Goal: Task Accomplishment & Management: Use online tool/utility

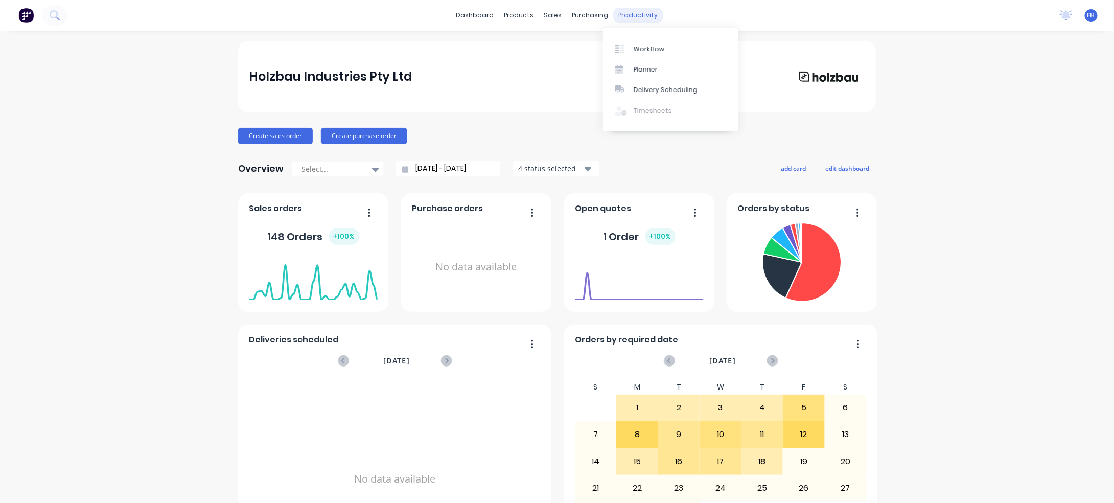
click at [615, 15] on div "productivity" at bounding box center [639, 15] width 50 height 15
click at [666, 45] on link "Workflow" at bounding box center [670, 48] width 135 height 20
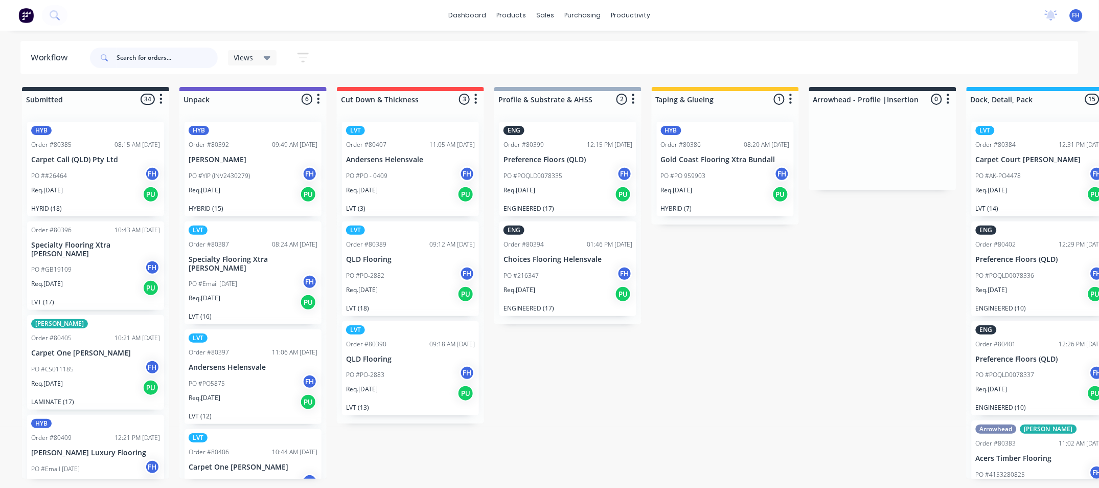
click at [184, 58] on input "text" at bounding box center [167, 58] width 101 height 20
click at [129, 64] on input "text" at bounding box center [167, 58] width 101 height 20
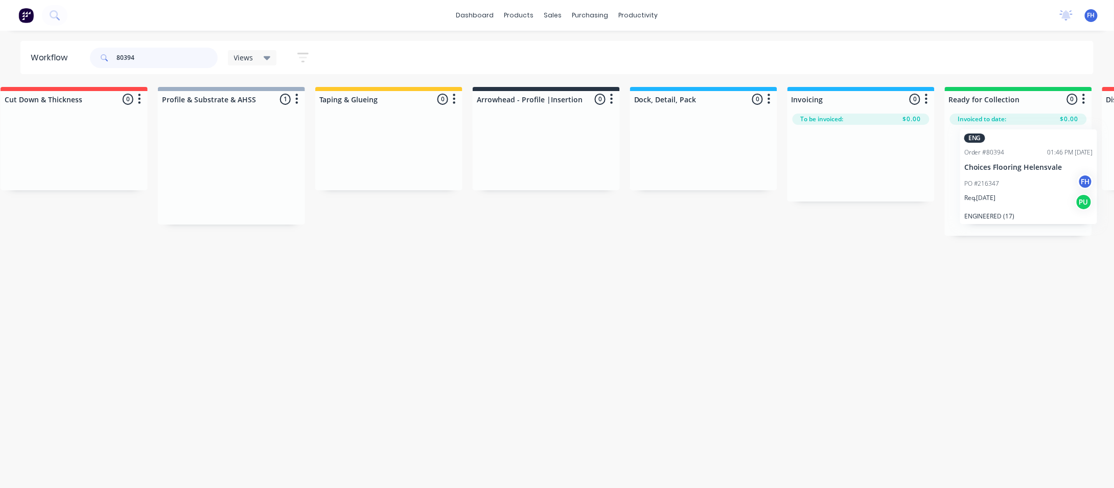
scroll to position [0, 422]
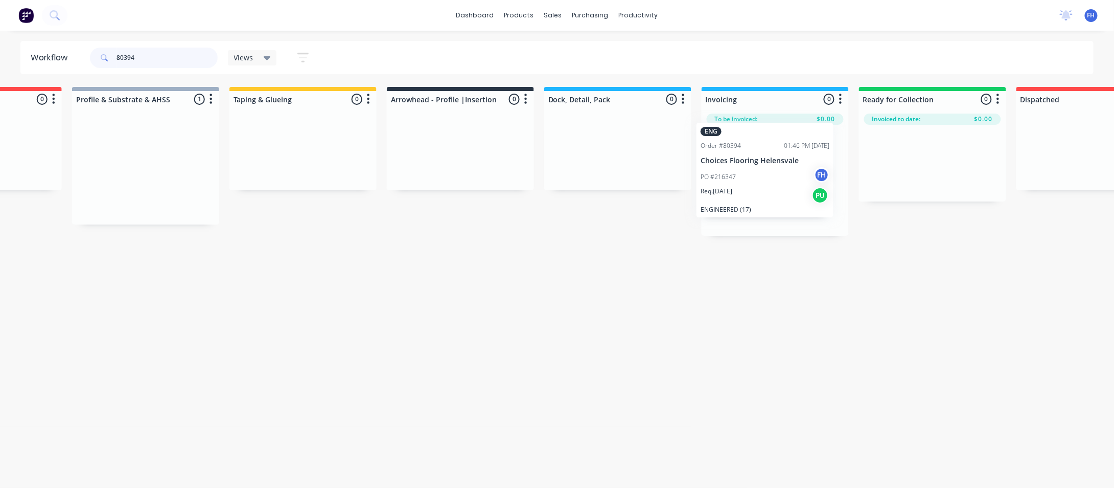
drag, startPoint x: 575, startPoint y: 162, endPoint x: 781, endPoint y: 159, distance: 206.0
click at [781, 159] on div "Submitted 0 Summaries Total order value Invoiced to date To be invoiced Unpack …" at bounding box center [496, 161] width 1853 height 149
drag, startPoint x: 164, startPoint y: 54, endPoint x: 124, endPoint y: 68, distance: 42.4
click at [124, 68] on div "80394" at bounding box center [154, 57] width 128 height 31
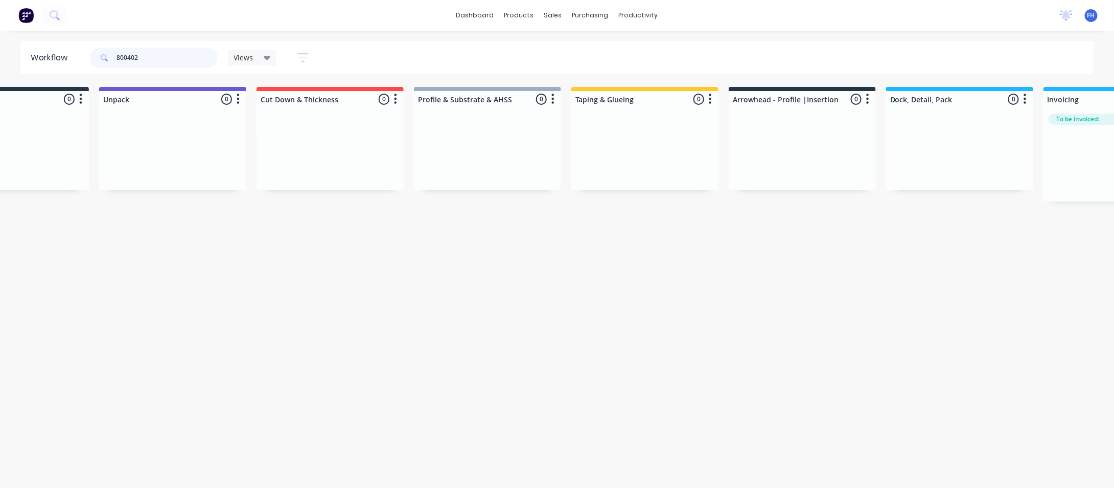
scroll to position [0, 0]
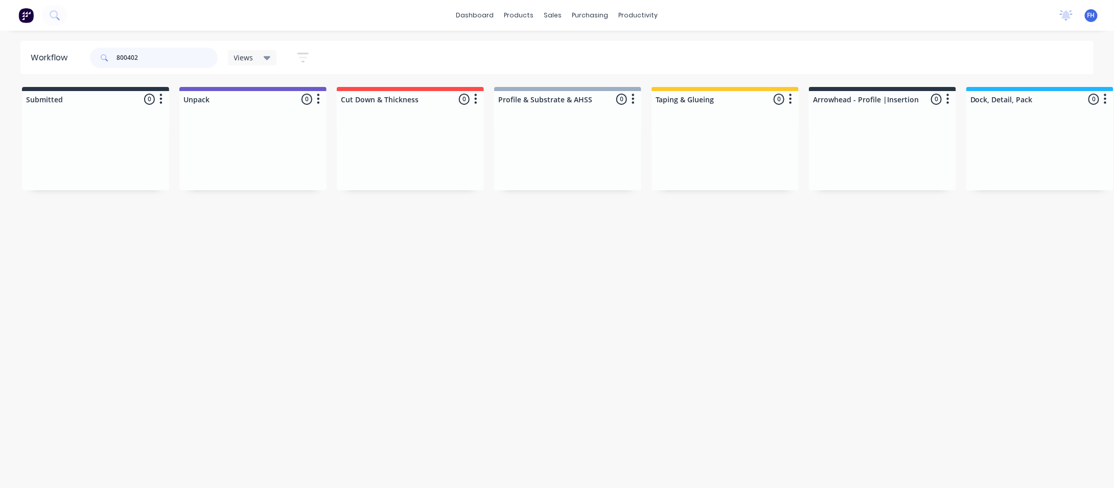
drag, startPoint x: 170, startPoint y: 64, endPoint x: 105, endPoint y: 25, distance: 75.9
click at [127, 57] on input "800402" at bounding box center [167, 58] width 101 height 20
drag, startPoint x: 386, startPoint y: 486, endPoint x: 467, endPoint y: 507, distance: 82.9
click at [467, 426] on html "dashboard products sales purchasing productivity dashboard products Product Cat…" at bounding box center [557, 213] width 1114 height 426
click at [127, 57] on input "800380" at bounding box center [167, 58] width 101 height 20
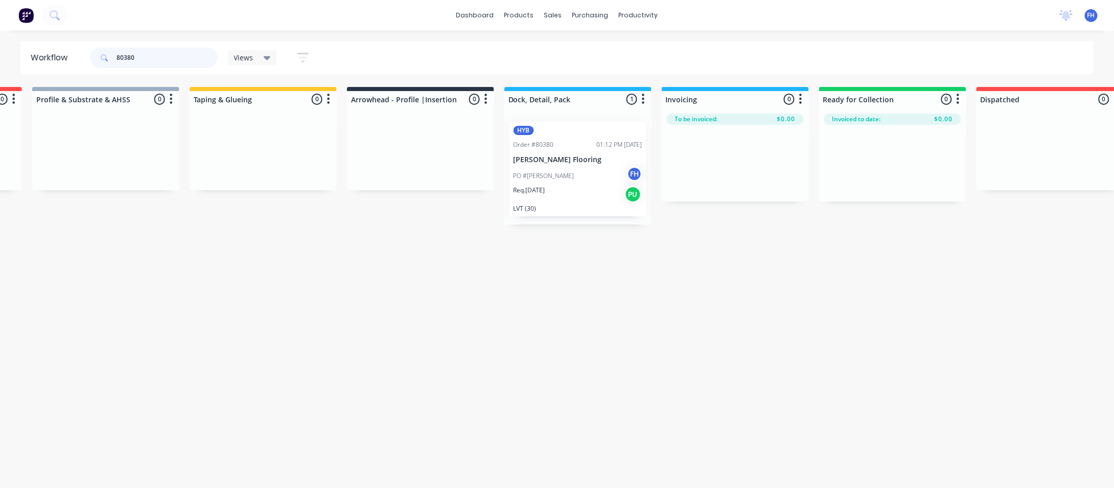
scroll to position [0, 738]
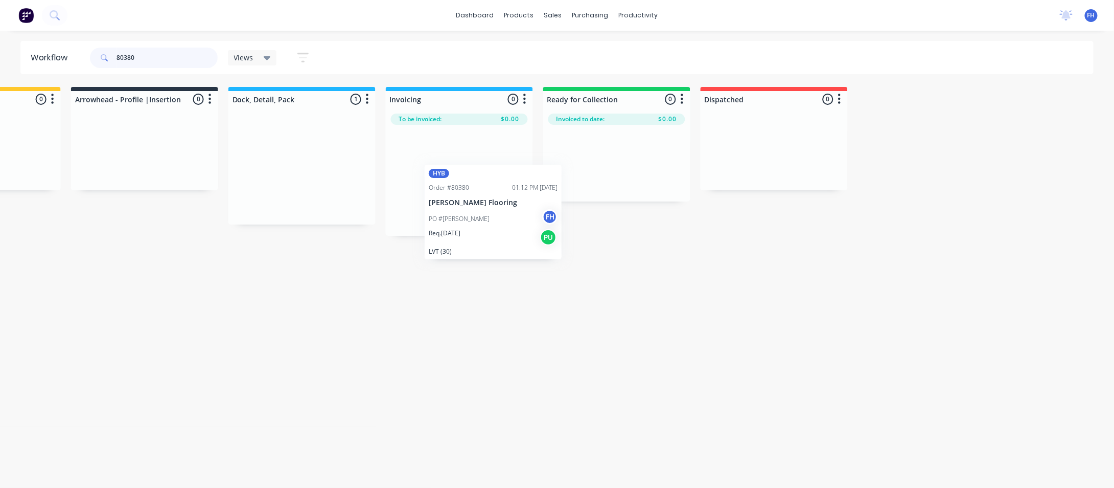
drag, startPoint x: 319, startPoint y: 145, endPoint x: 508, endPoint y: 188, distance: 193.3
click at [513, 188] on div "Submitted 0 Summaries Total order value Invoiced to date To be invoiced Unpack …" at bounding box center [180, 161] width 1853 height 149
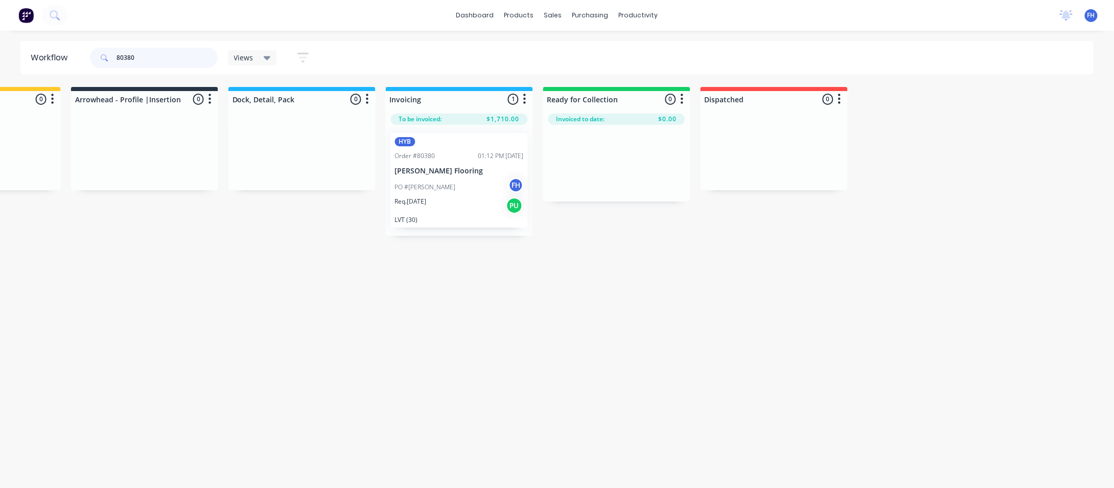
drag, startPoint x: 141, startPoint y: 60, endPoint x: 123, endPoint y: 62, distance: 17.6
click at [123, 62] on input "80380" at bounding box center [167, 58] width 101 height 20
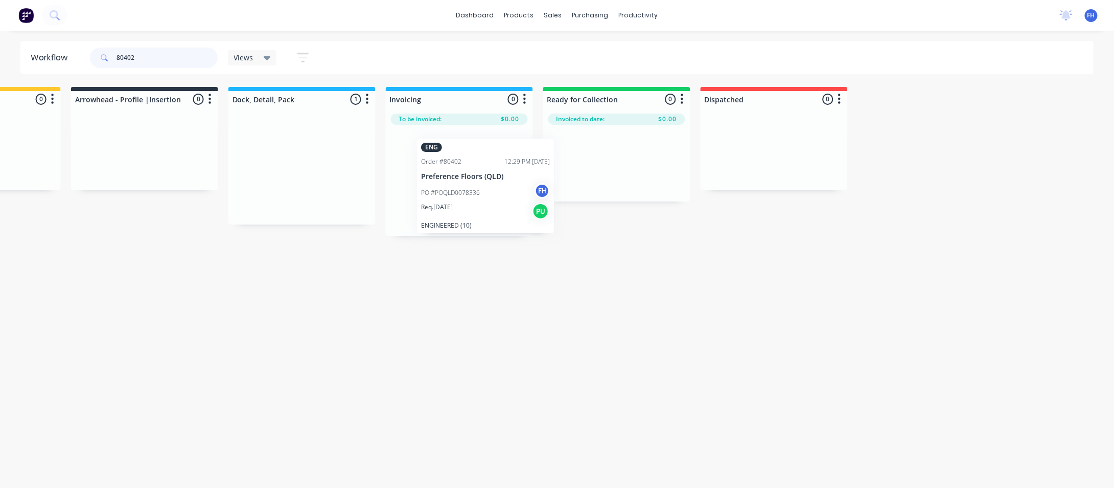
drag, startPoint x: 283, startPoint y: 166, endPoint x: 477, endPoint y: 185, distance: 195.1
click at [477, 185] on div "Submitted 0 Summaries Total order value Invoiced to date To be invoiced Unpack …" at bounding box center [180, 161] width 1853 height 149
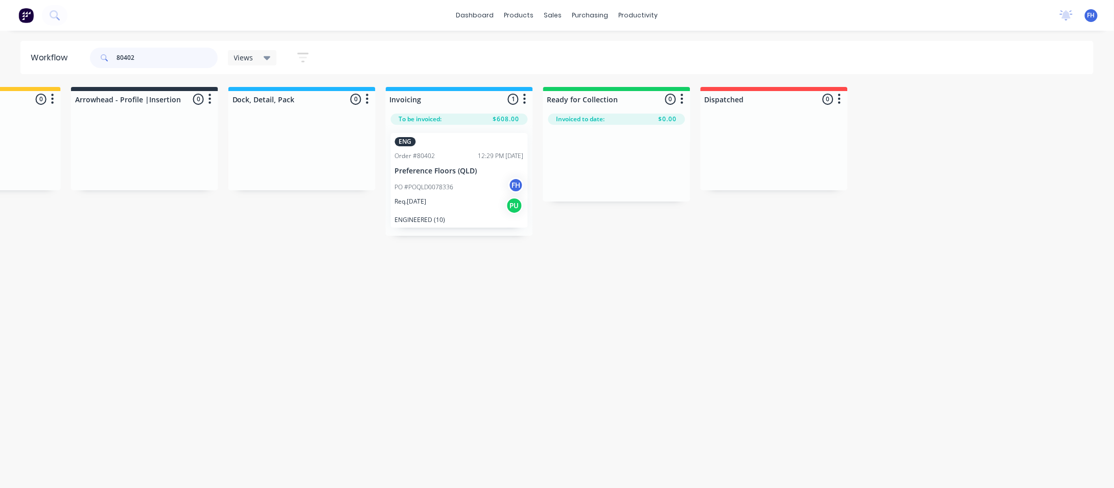
drag, startPoint x: 141, startPoint y: 53, endPoint x: 132, endPoint y: 58, distance: 9.4
click at [132, 58] on input "80402" at bounding box center [167, 58] width 101 height 20
drag, startPoint x: 300, startPoint y: 159, endPoint x: 471, endPoint y: 187, distance: 173.9
click at [471, 187] on div "Submitted 0 Summaries Total order value Invoiced to date To be invoiced Unpack …" at bounding box center [180, 161] width 1853 height 149
drag, startPoint x: 141, startPoint y: 56, endPoint x: 132, endPoint y: 58, distance: 8.4
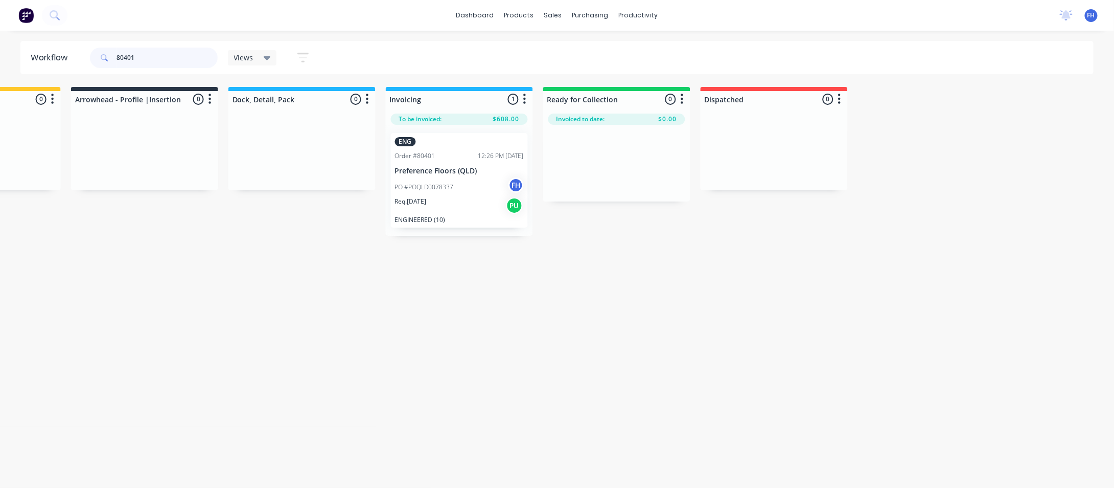
click at [132, 58] on input "80401" at bounding box center [167, 58] width 101 height 20
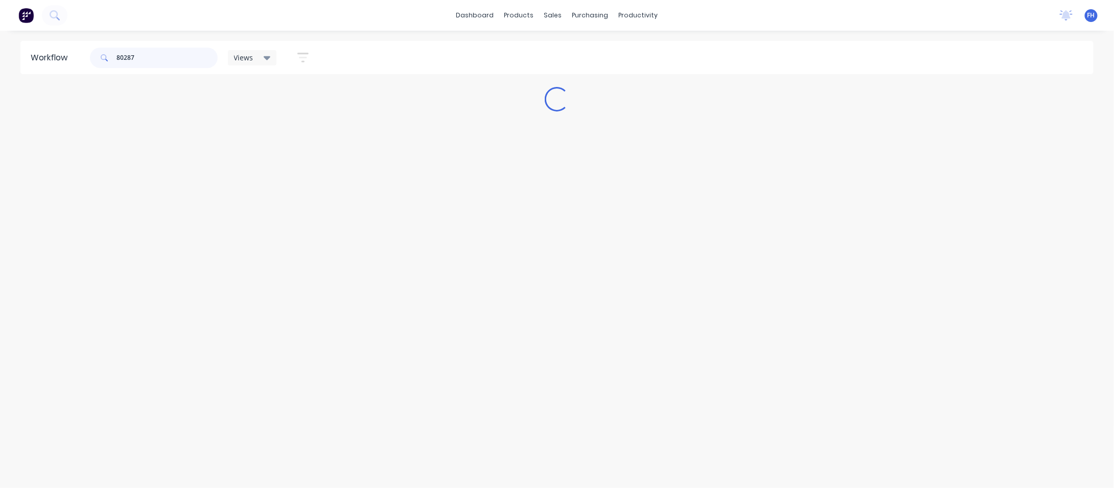
scroll to position [0, 0]
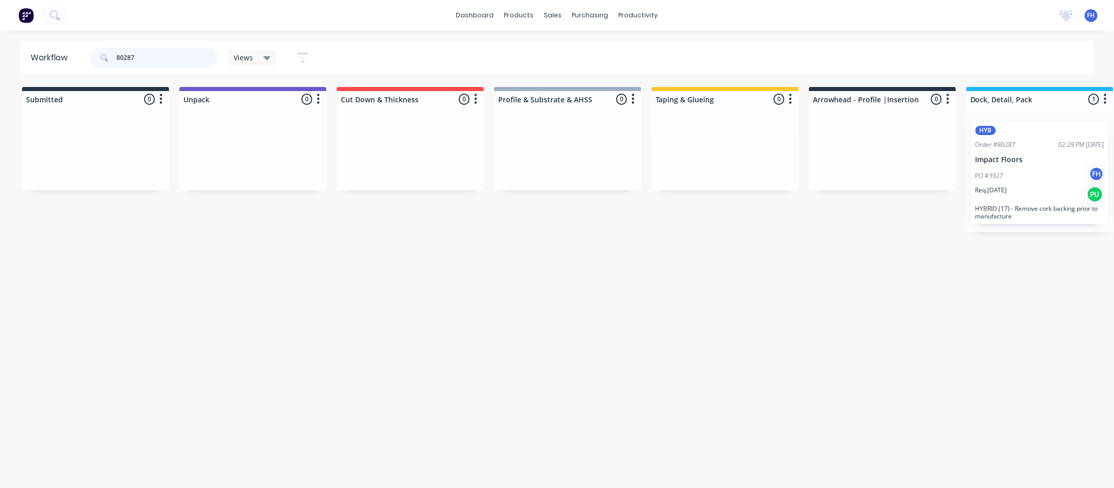
type input "80287"
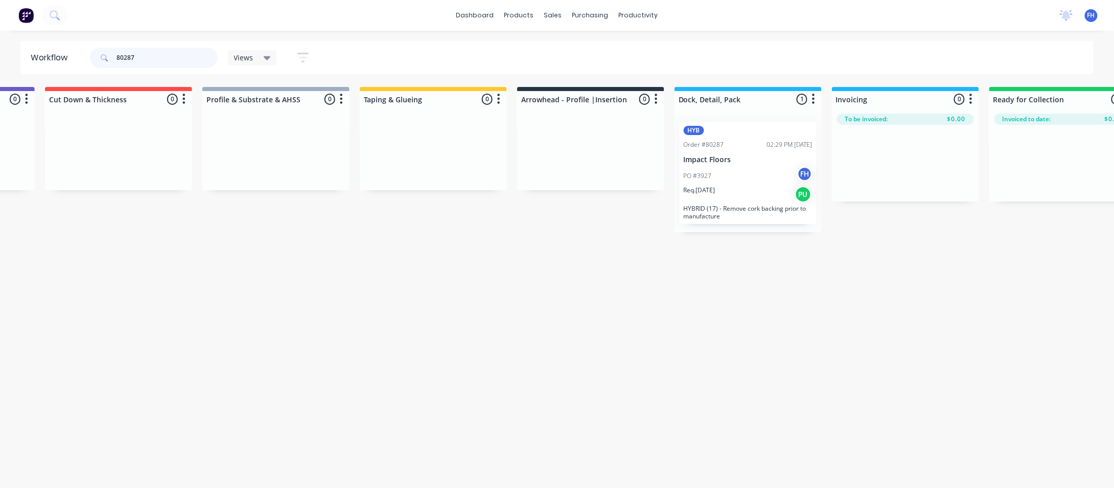
scroll to position [0, 595]
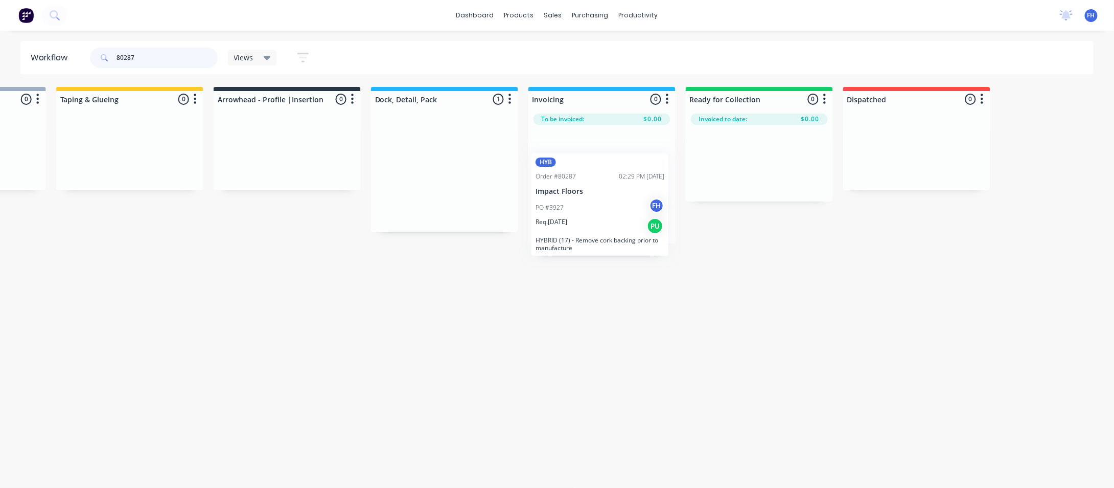
drag, startPoint x: 422, startPoint y: 133, endPoint x: 582, endPoint y: 166, distance: 162.9
click at [582, 166] on div "Submitted 0 Summaries Total order value Invoiced to date To be invoiced Unpack …" at bounding box center [323, 165] width 1853 height 156
drag, startPoint x: 142, startPoint y: 61, endPoint x: 110, endPoint y: 63, distance: 31.8
click at [110, 63] on div "80287" at bounding box center [154, 58] width 128 height 20
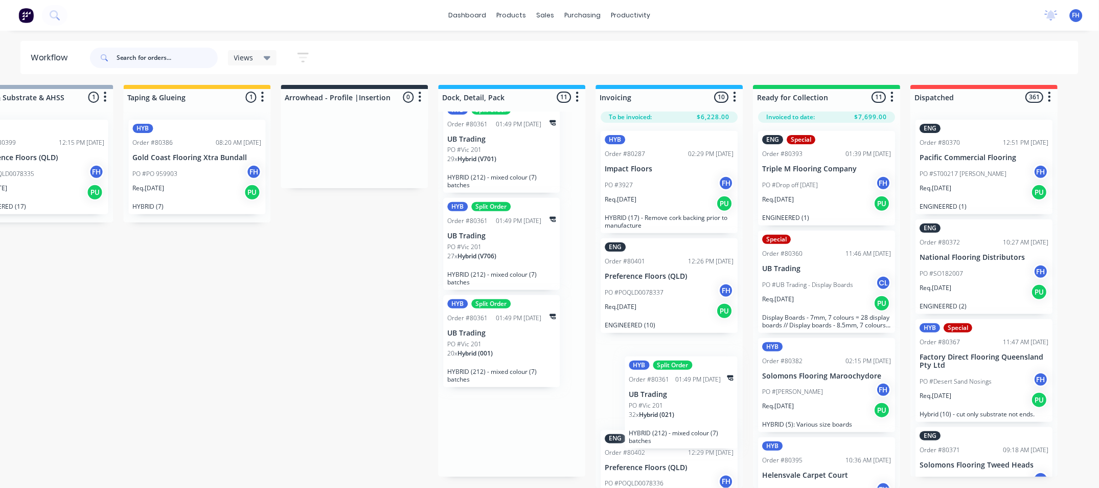
scroll to position [17, 528]
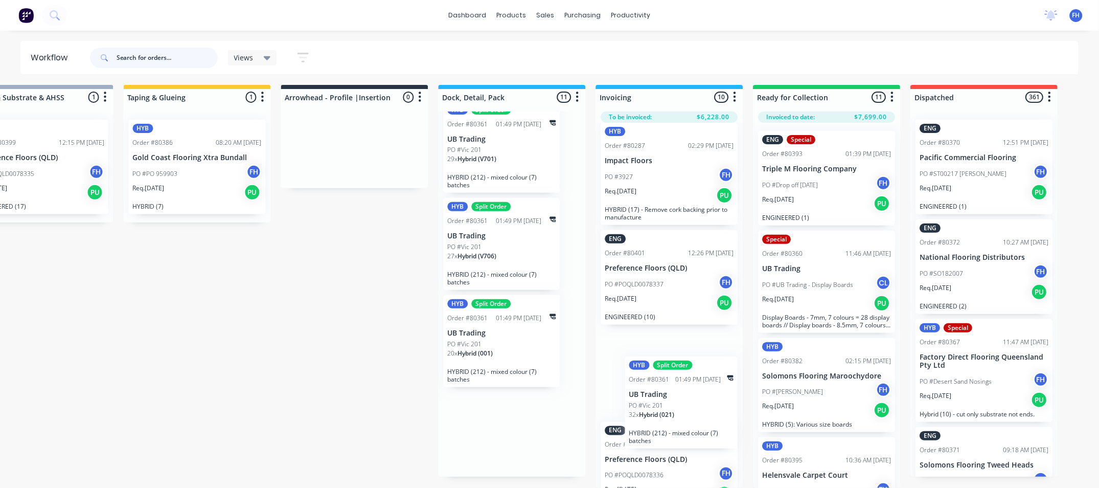
drag, startPoint x: 486, startPoint y: 432, endPoint x: 672, endPoint y: 393, distance: 190.8
click at [672, 393] on div "Submitted 34 Summaries Total order value Invoiced to date To be invoiced HYB Or…" at bounding box center [390, 286] width 1853 height 403
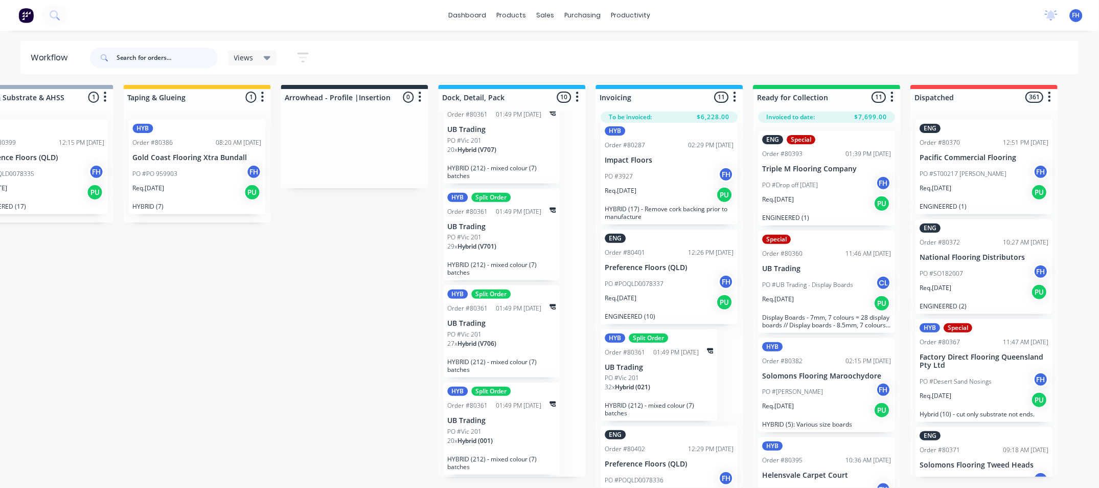
scroll to position [629, 0]
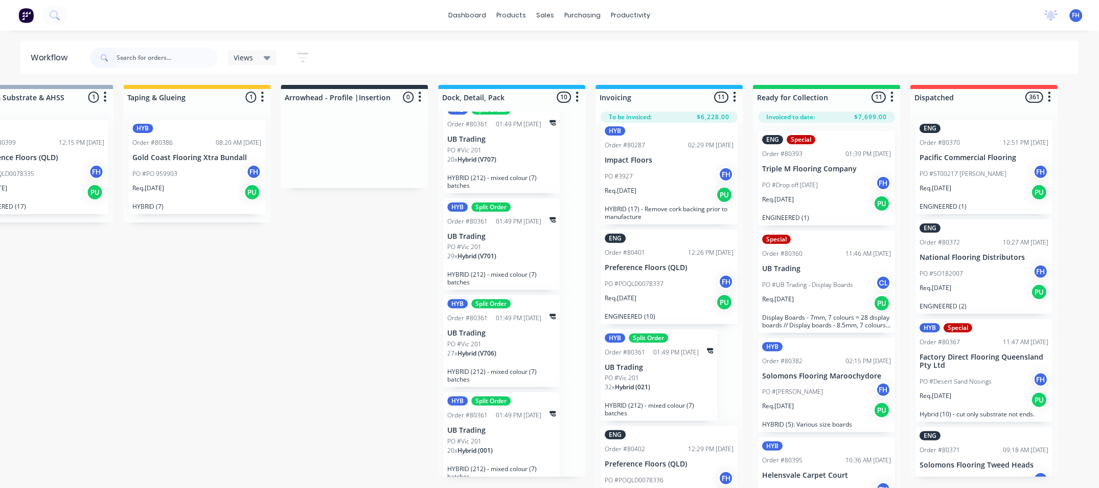
click at [487, 308] on div "HYB Split Order Order #80361 01:49 PM 10/09/25 UB Trading PO #Vic 201 27 x Hybr…" at bounding box center [502, 341] width 117 height 92
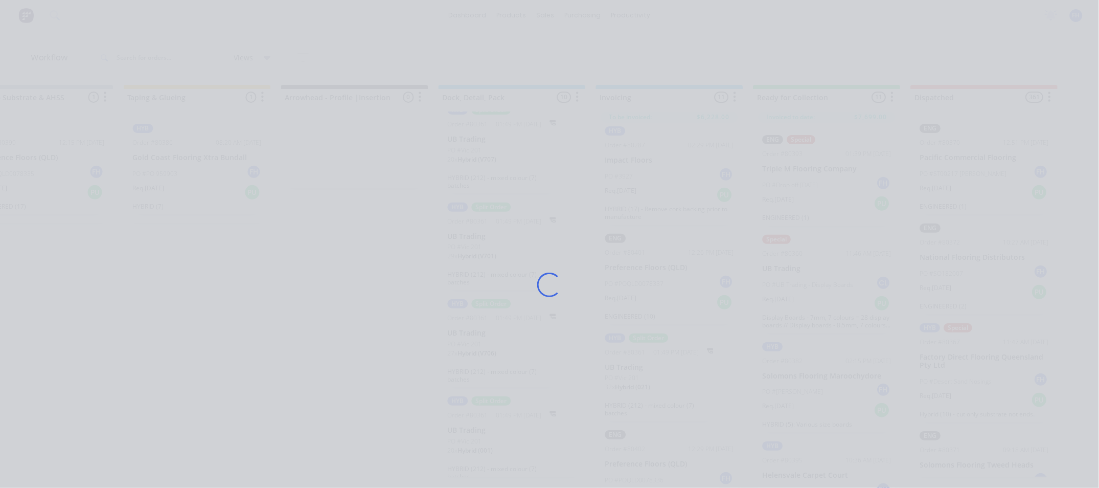
click at [487, 308] on div "Loading..." at bounding box center [550, 285] width 818 height 488
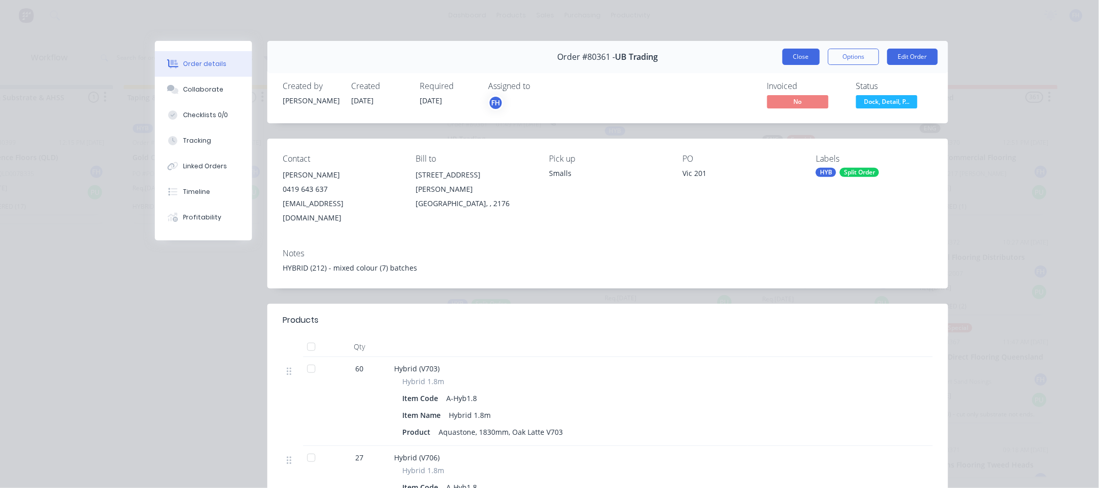
click at [795, 49] on button "Close" at bounding box center [800, 57] width 37 height 16
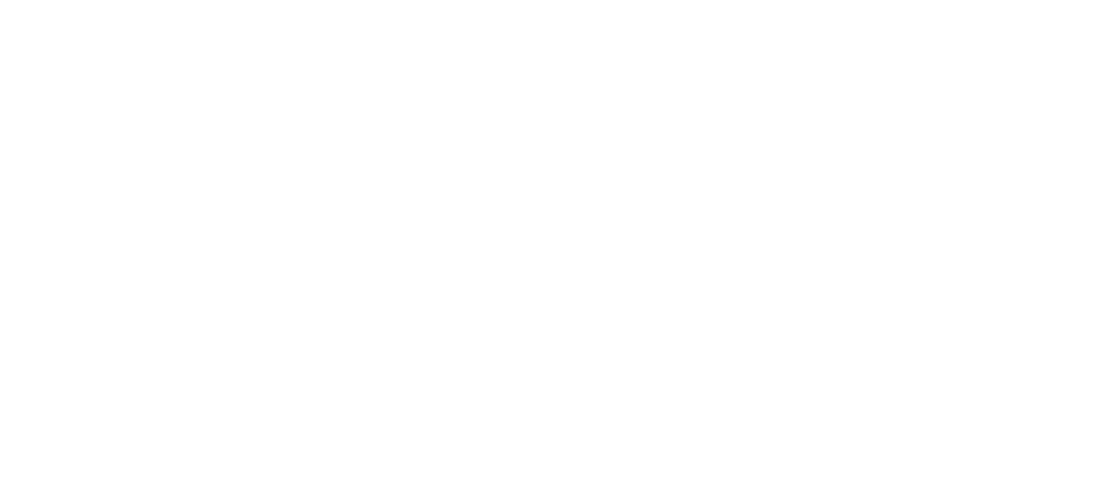
scroll to position [0, 0]
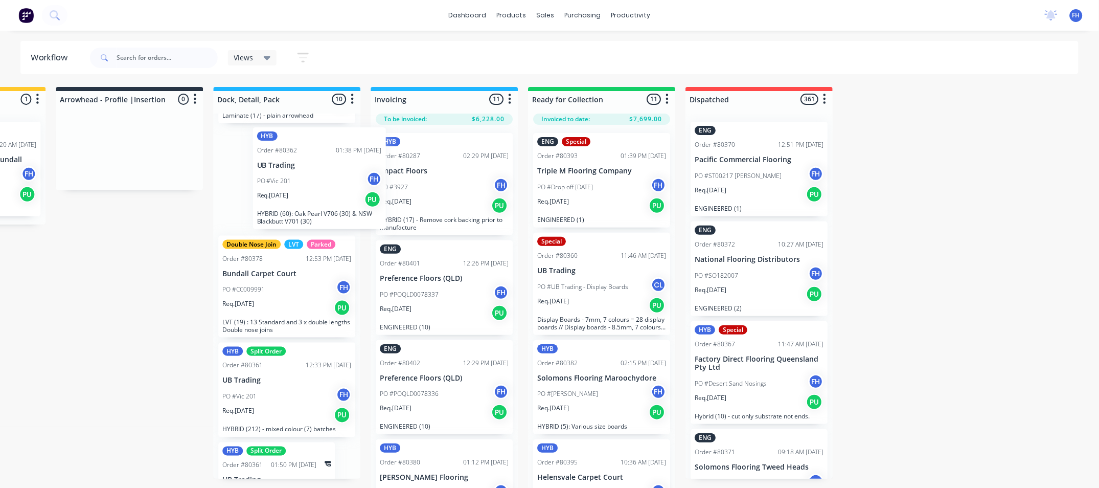
scroll to position [190, 0]
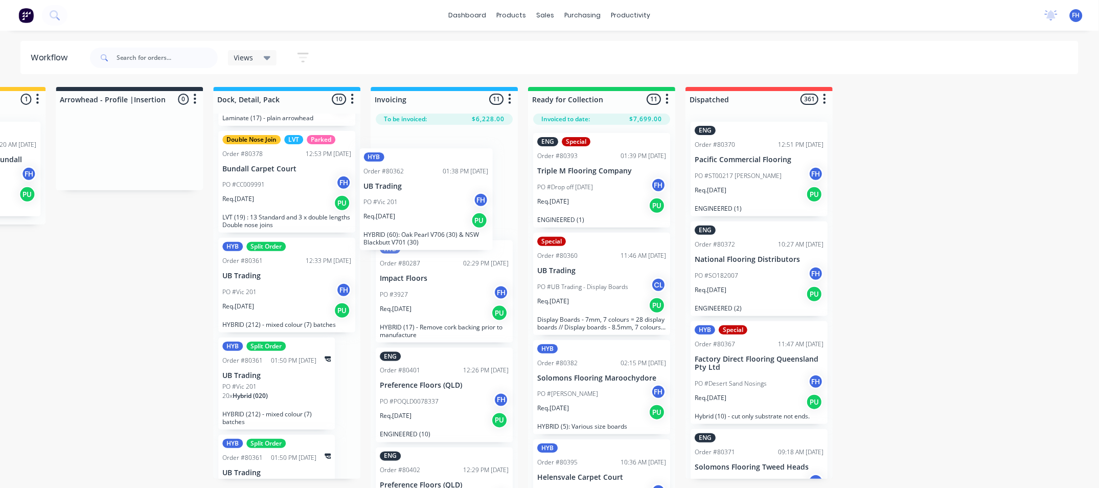
drag, startPoint x: 285, startPoint y: 172, endPoint x: 432, endPoint y: 204, distance: 150.2
click at [432, 204] on div "Submitted 34 Summaries Total order value Invoiced to date To be invoiced HYB Or…" at bounding box center [165, 288] width 1853 height 403
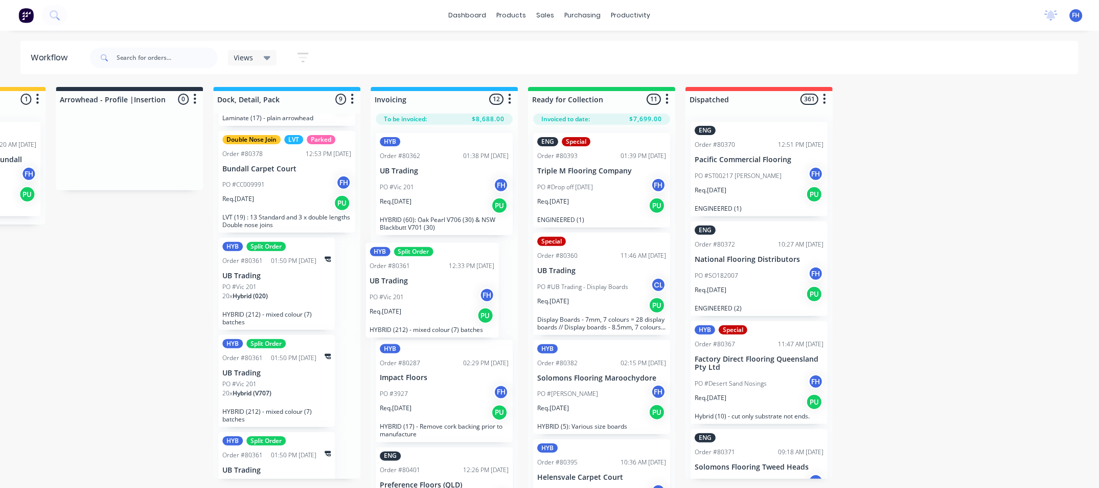
drag, startPoint x: 274, startPoint y: 279, endPoint x: 426, endPoint y: 284, distance: 151.4
click at [426, 284] on div "Submitted 34 Summaries Total order value Invoiced to date To be invoiced HYB Or…" at bounding box center [165, 288] width 1853 height 403
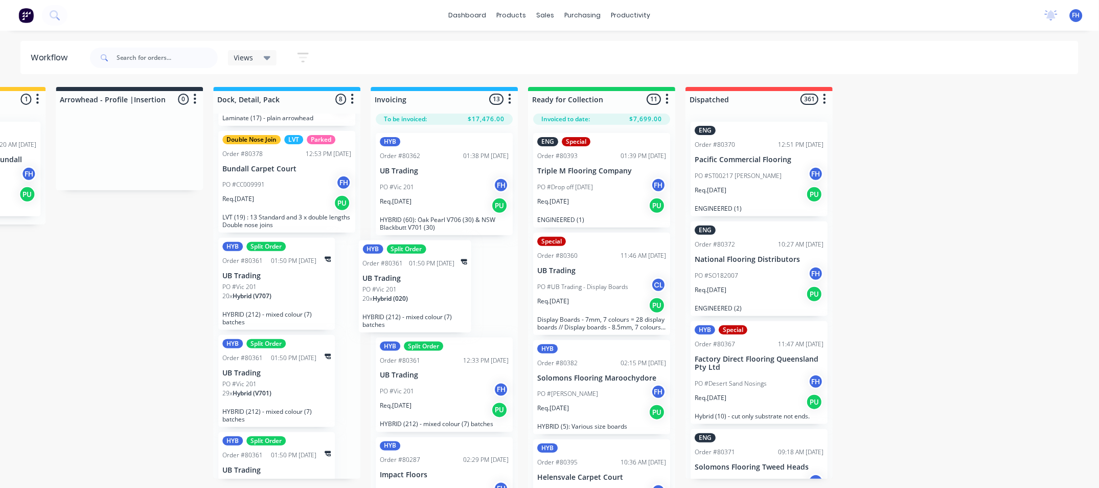
drag, startPoint x: 274, startPoint y: 288, endPoint x: 418, endPoint y: 291, distance: 143.1
click at [418, 291] on div "Submitted 34 Summaries Total order value Invoiced to date To be invoiced HYB Or…" at bounding box center [165, 288] width 1853 height 403
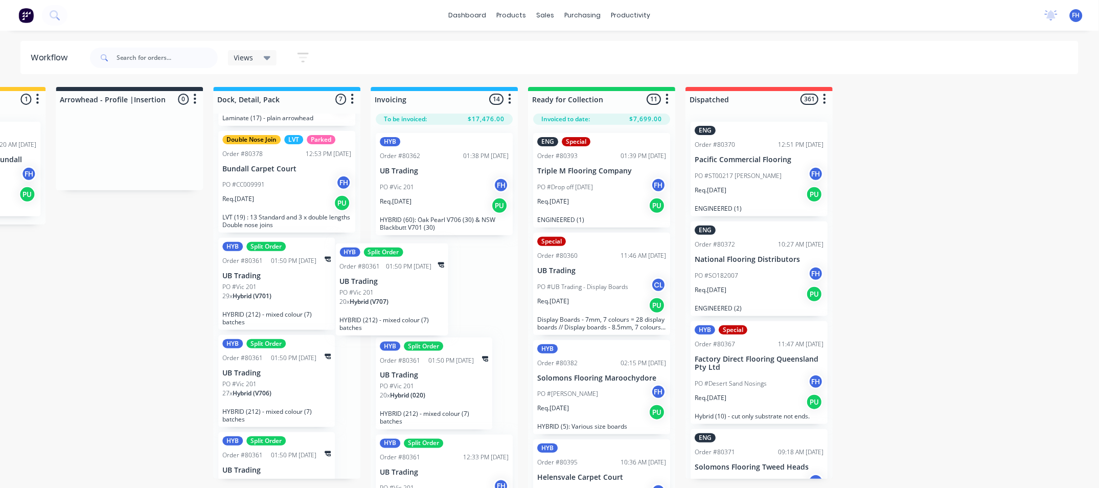
drag, startPoint x: 280, startPoint y: 281, endPoint x: 405, endPoint y: 286, distance: 125.9
click at [405, 286] on div "Submitted 34 Summaries Total order value Invoiced to date To be invoiced HYB Or…" at bounding box center [165, 288] width 1853 height 403
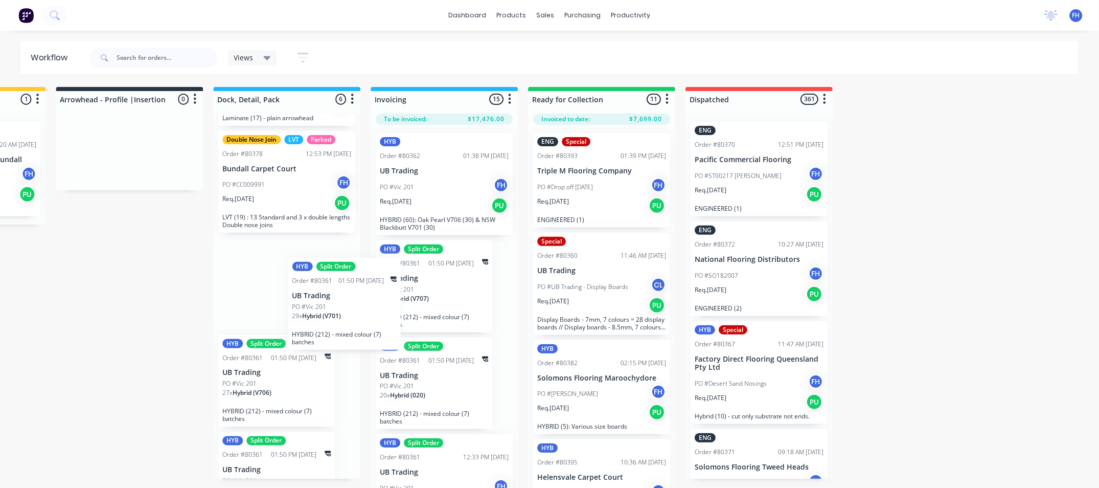
scroll to position [0, 753]
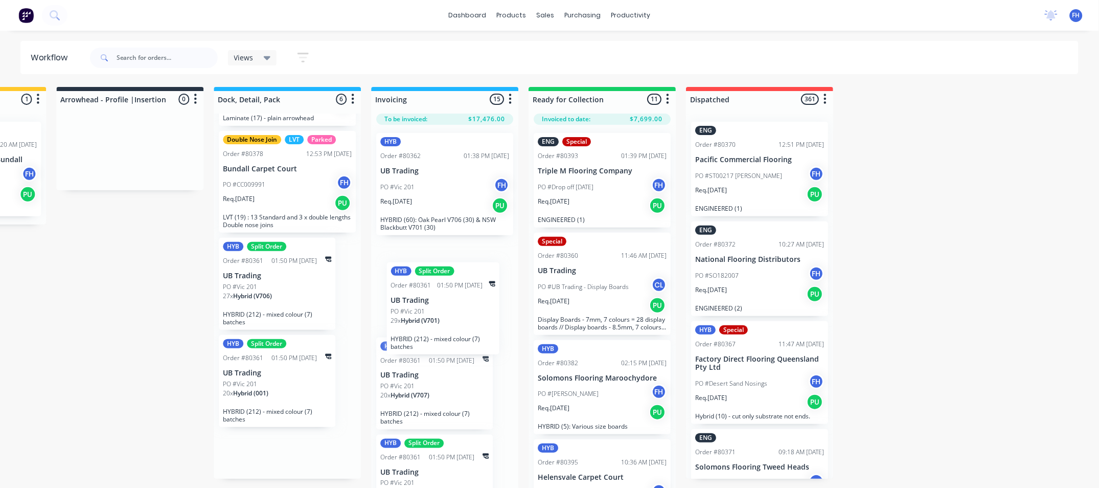
drag, startPoint x: 257, startPoint y: 285, endPoint x: 431, endPoint y: 311, distance: 176.7
click at [431, 311] on div "Submitted 34 Summaries Total order value Invoiced to date To be invoiced HYB Or…" at bounding box center [165, 288] width 1853 height 403
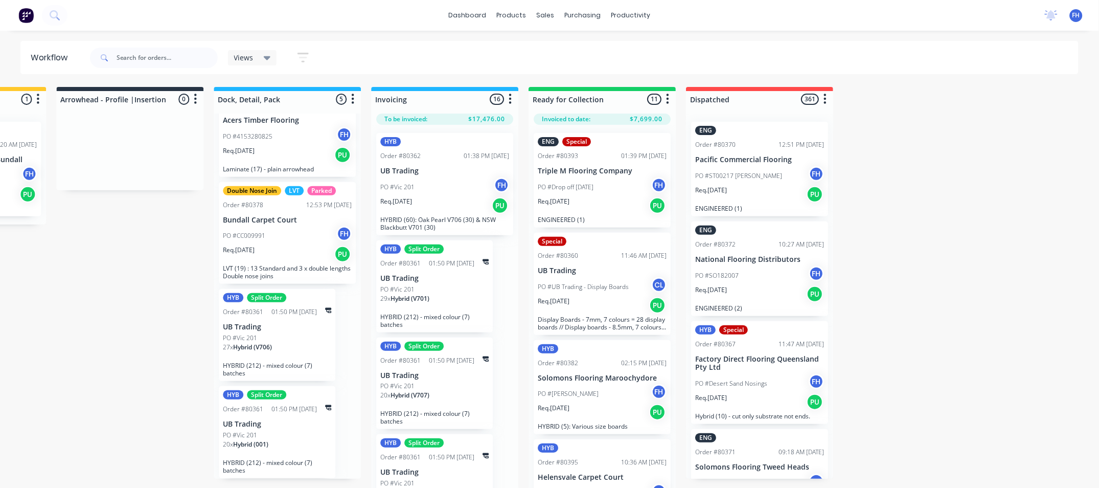
scroll to position [131, 0]
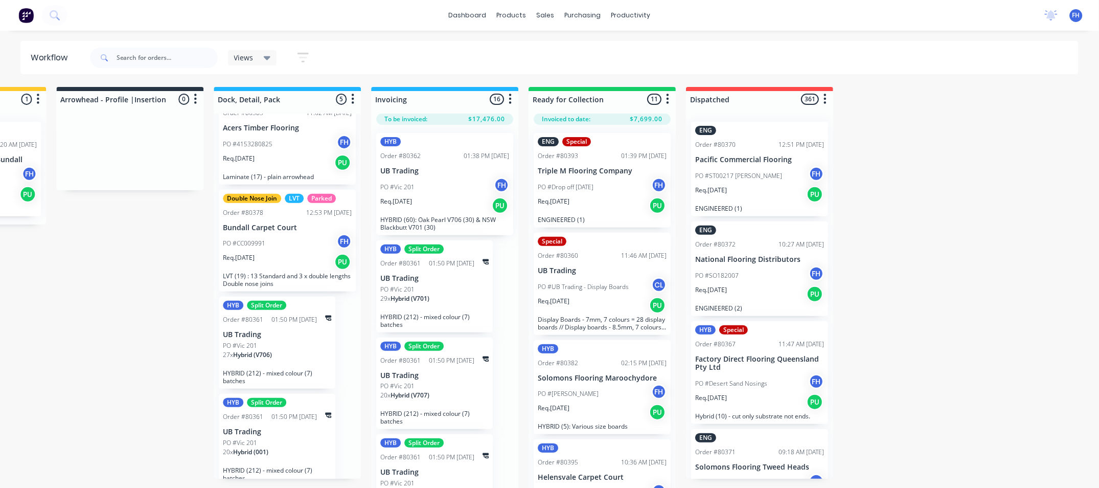
click at [302, 283] on p "LVT (19) : 13 Standard and 3 x double lengths Double nose joins" at bounding box center [287, 279] width 129 height 15
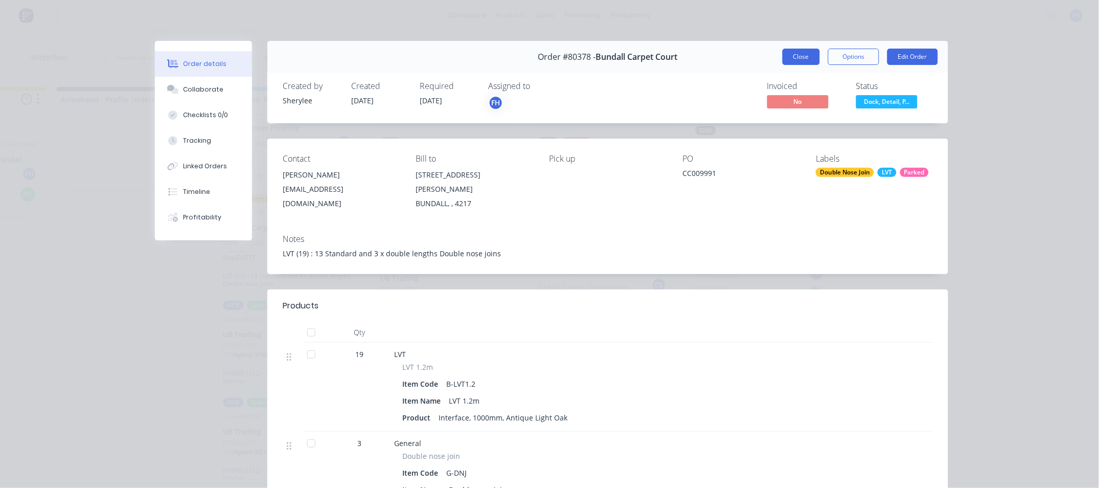
click at [797, 52] on button "Close" at bounding box center [800, 57] width 37 height 16
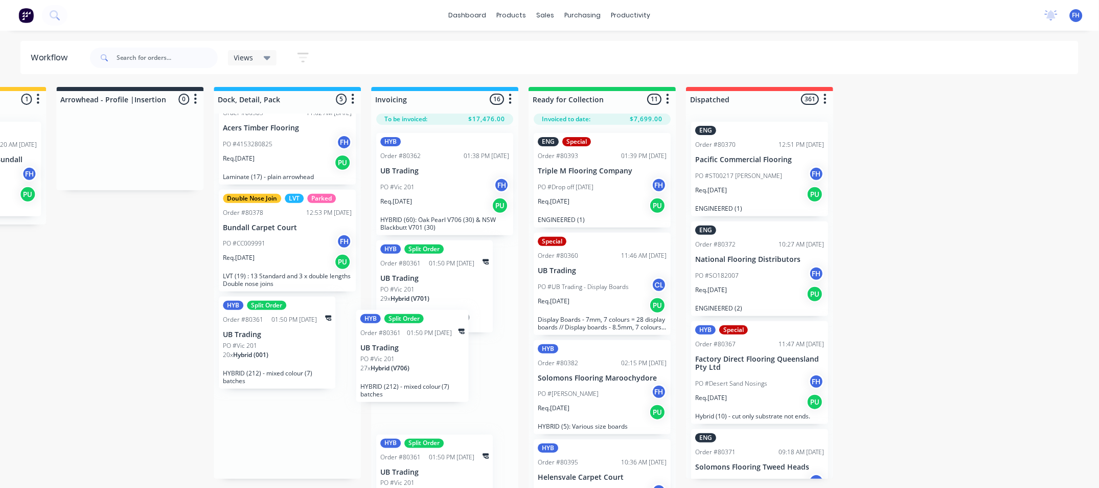
drag, startPoint x: 310, startPoint y: 347, endPoint x: 450, endPoint y: 360, distance: 141.2
click at [450, 360] on div "Submitted 34 Summaries Total order value Invoiced to date To be invoiced HYB Or…" at bounding box center [165, 288] width 1853 height 403
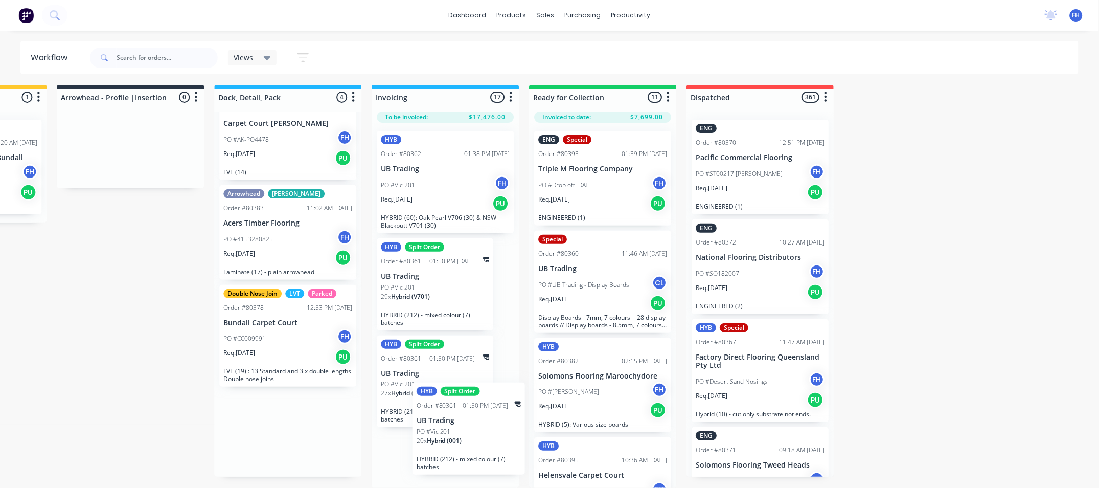
scroll to position [17, 752]
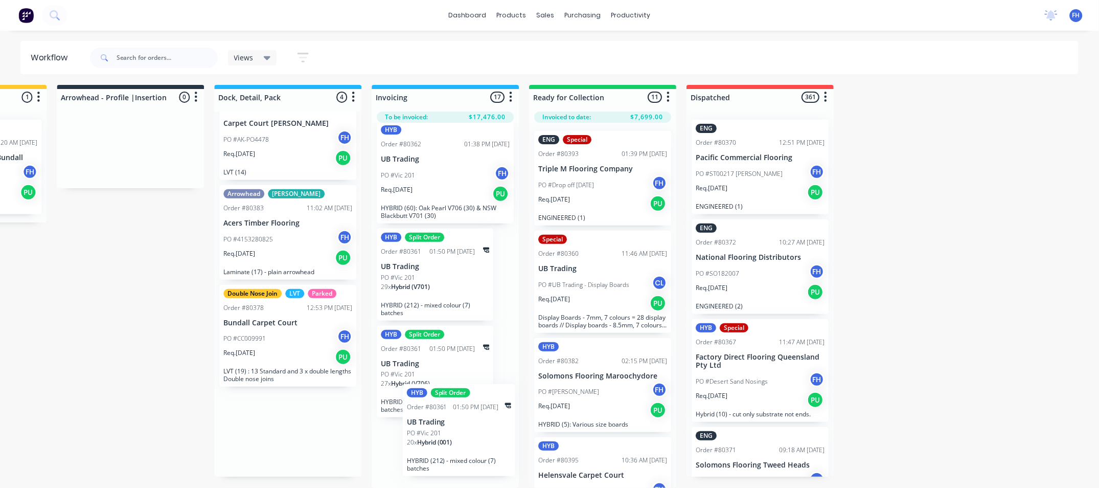
drag, startPoint x: 261, startPoint y: 435, endPoint x: 451, endPoint y: 426, distance: 190.4
click at [451, 426] on div "Submitted 34 Summaries Total order value Invoiced to date To be invoiced HYB Or…" at bounding box center [166, 286] width 1853 height 403
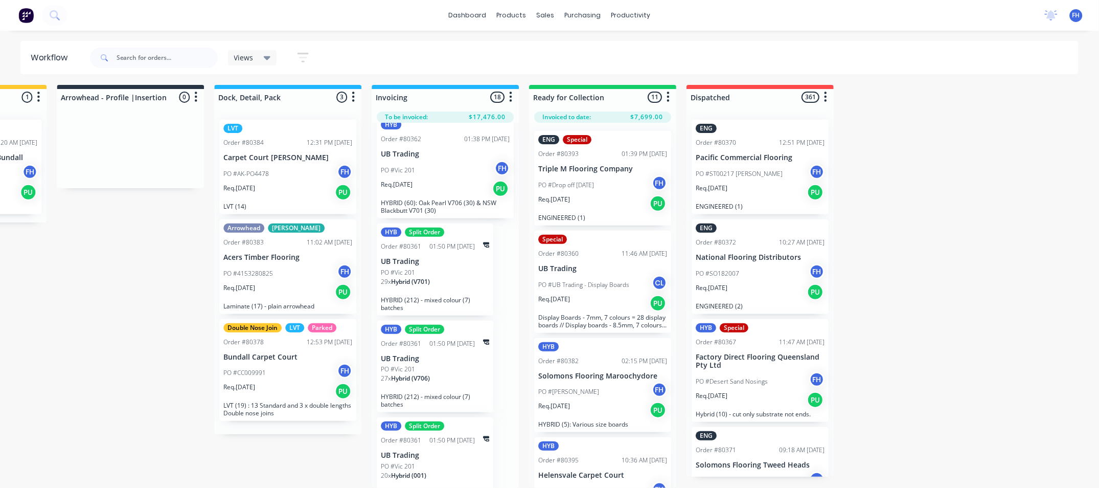
scroll to position [0, 0]
